Goal: Information Seeking & Learning: Learn about a topic

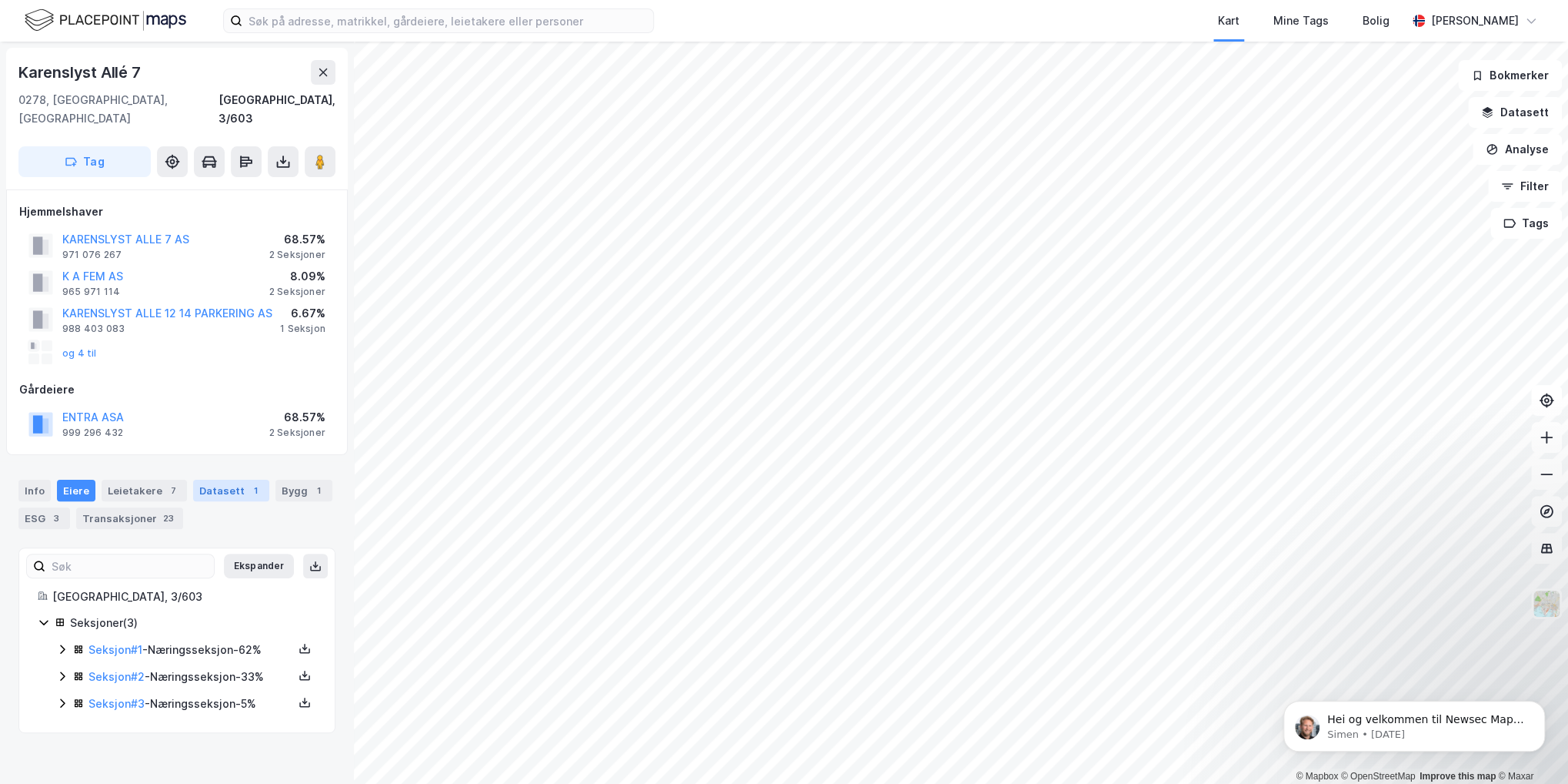
click at [204, 480] on div "Datasett 1" at bounding box center [230, 491] width 76 height 22
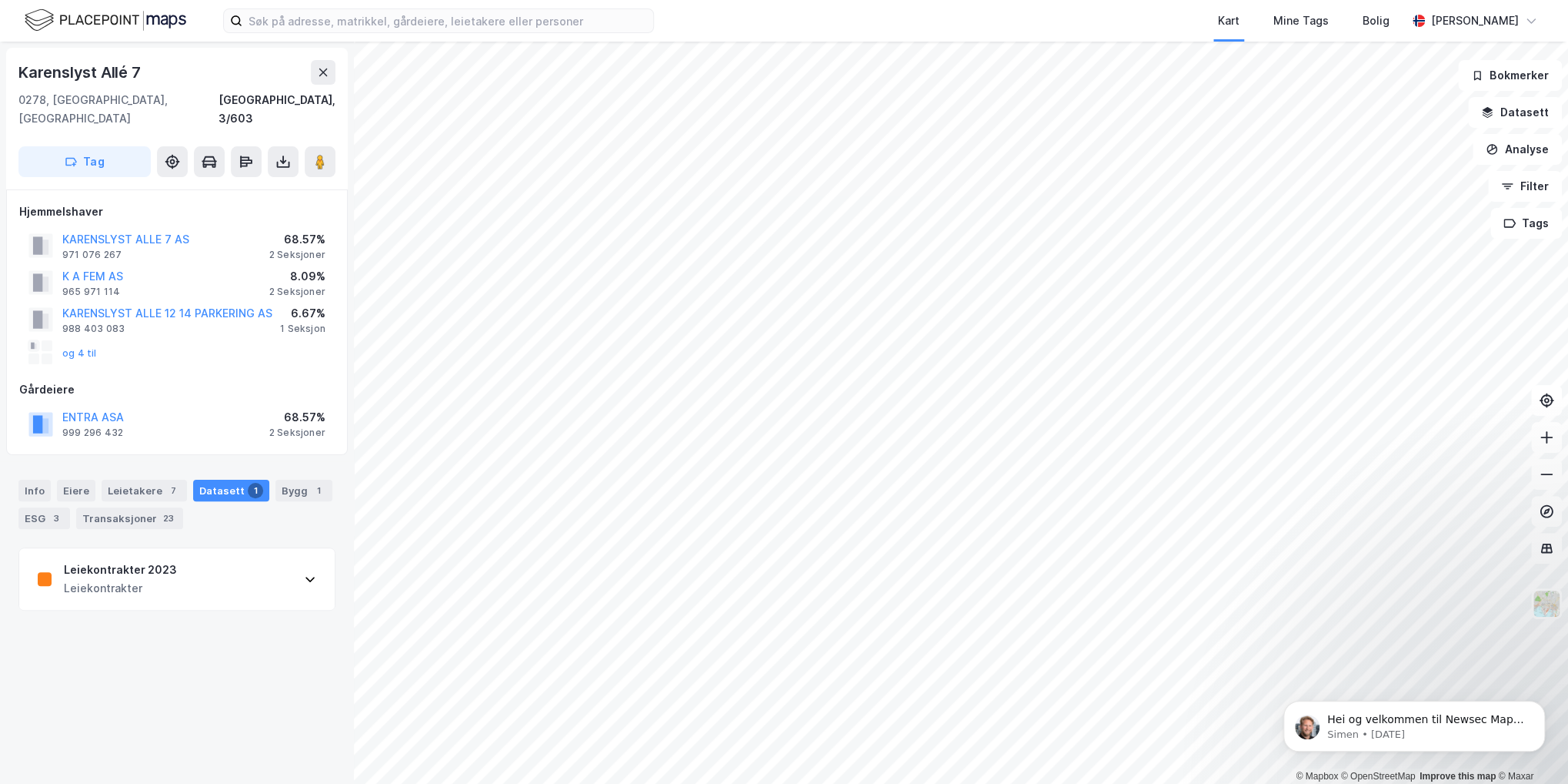
click at [304, 573] on icon at bounding box center [310, 578] width 13 height 13
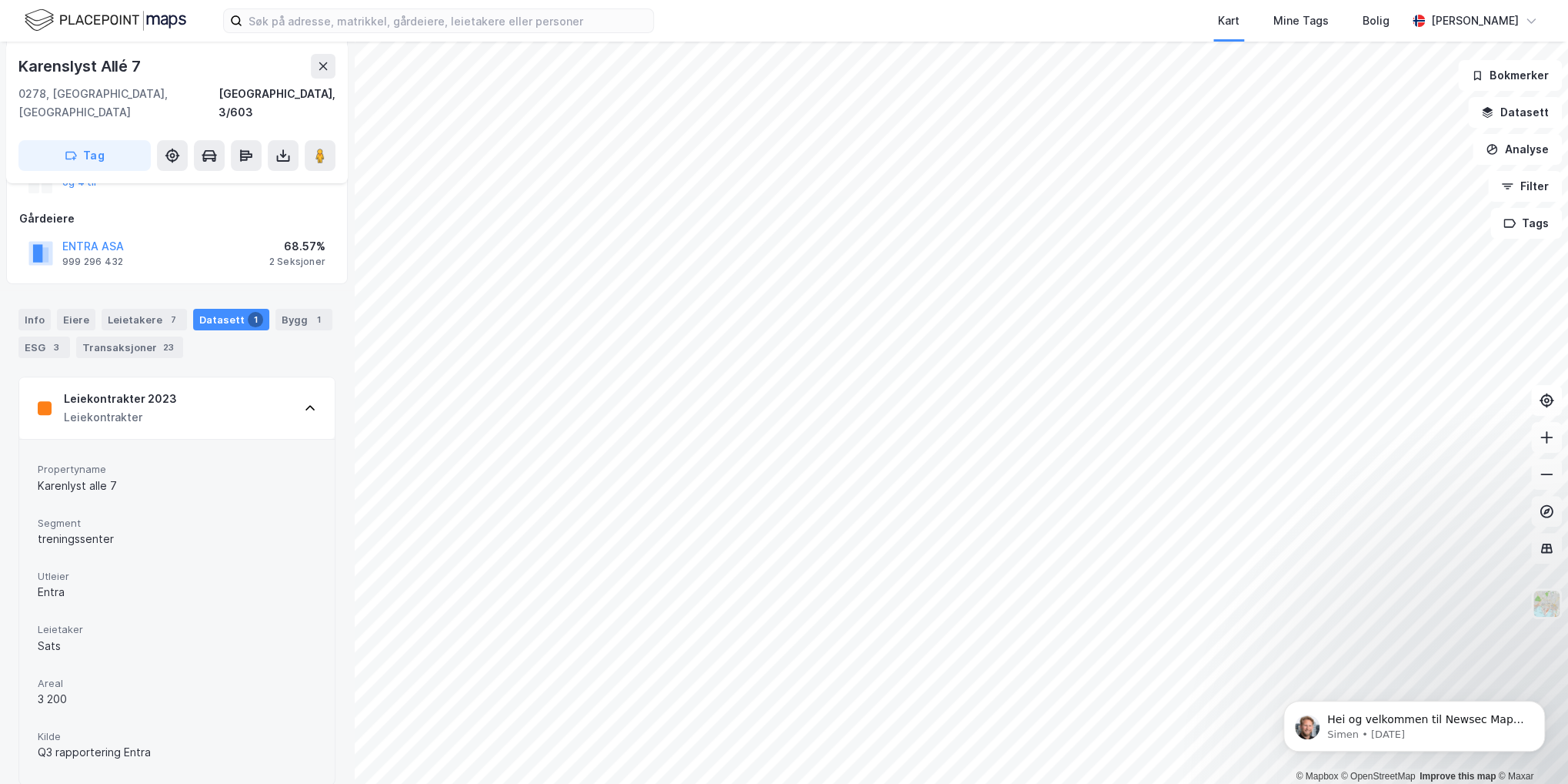
scroll to position [172, 0]
click at [37, 335] on div "ESG 3" at bounding box center [44, 346] width 51 height 22
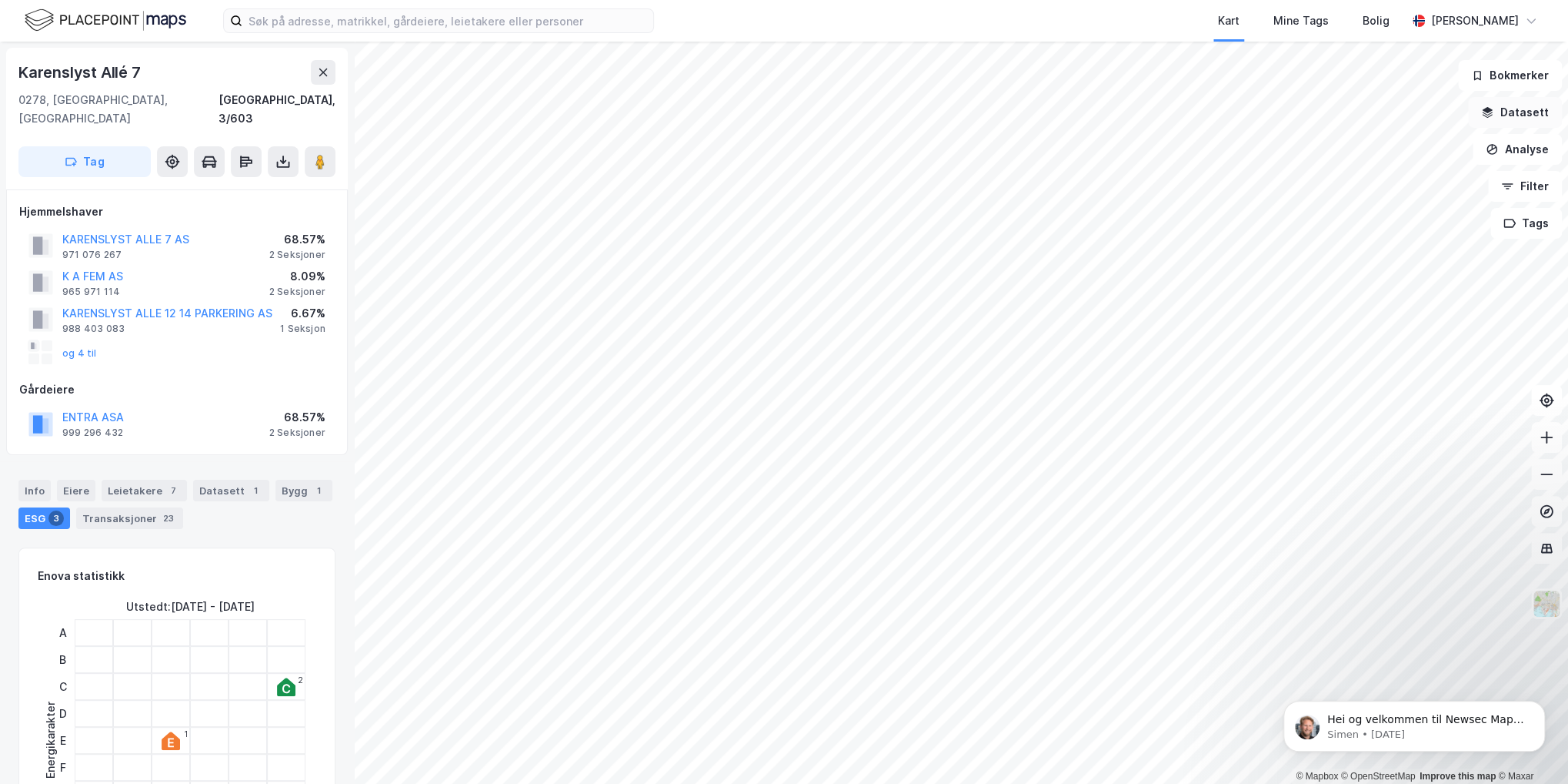
click at [1517, 110] on button "Datasett" at bounding box center [1514, 112] width 93 height 30
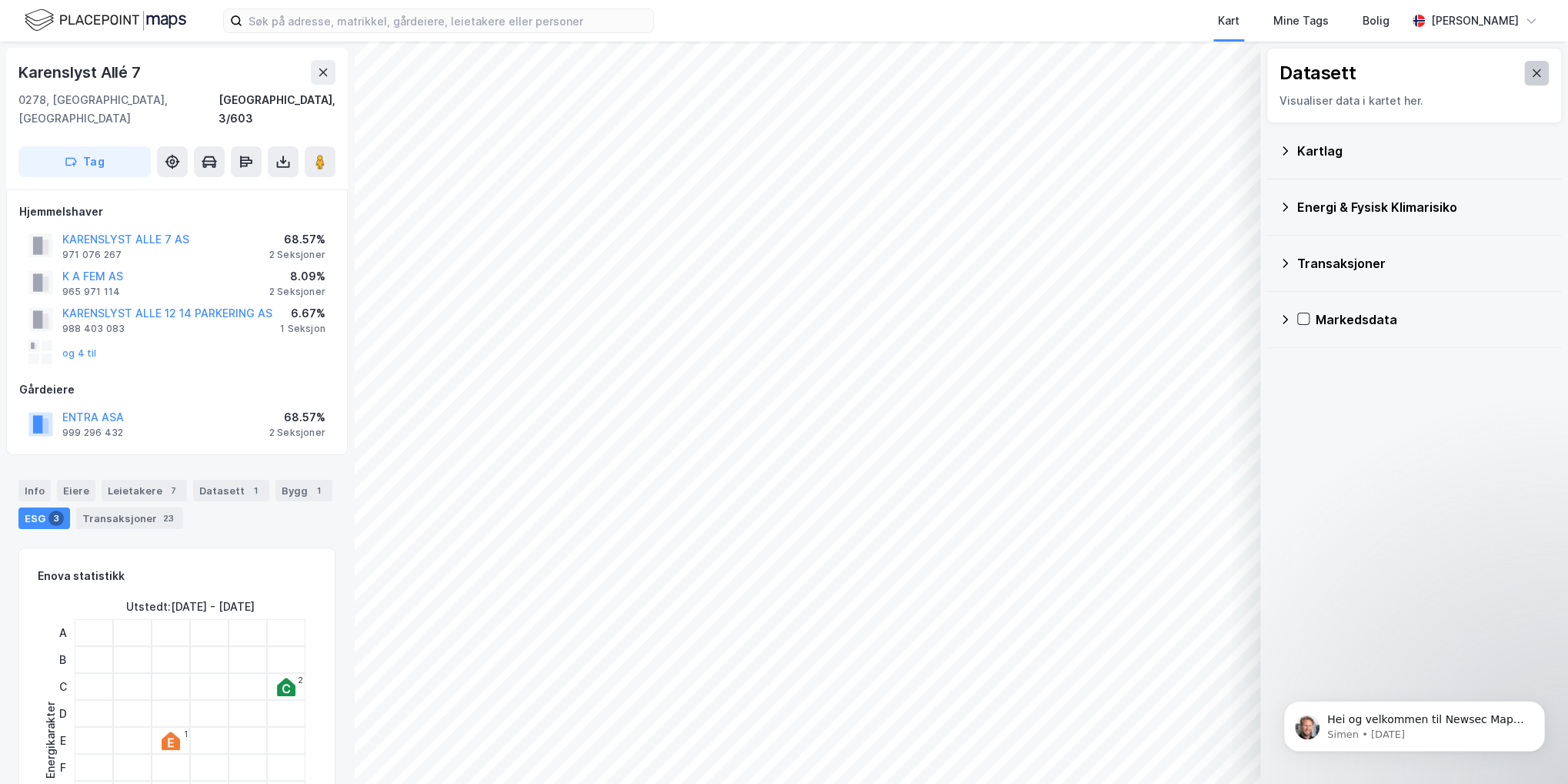
click at [1533, 71] on icon at bounding box center [1537, 73] width 9 height 8
